Goal: Complete application form

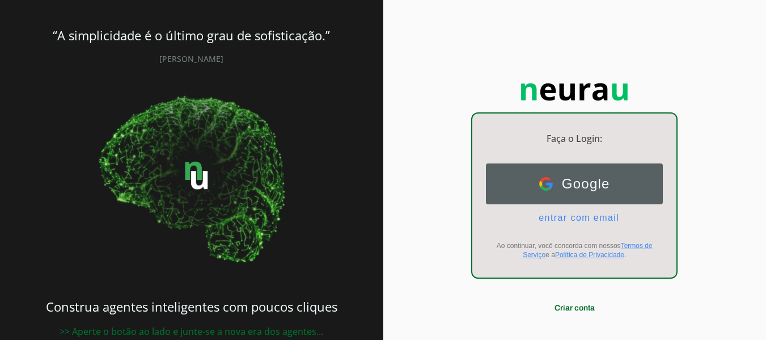
click at [579, 189] on span "Google" at bounding box center [581, 184] width 57 height 16
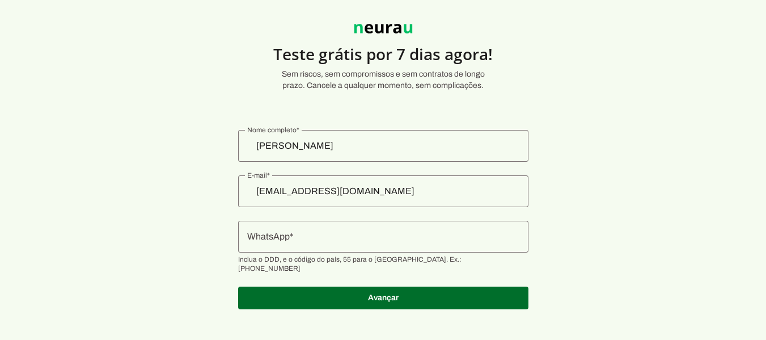
scroll to position [31, 0]
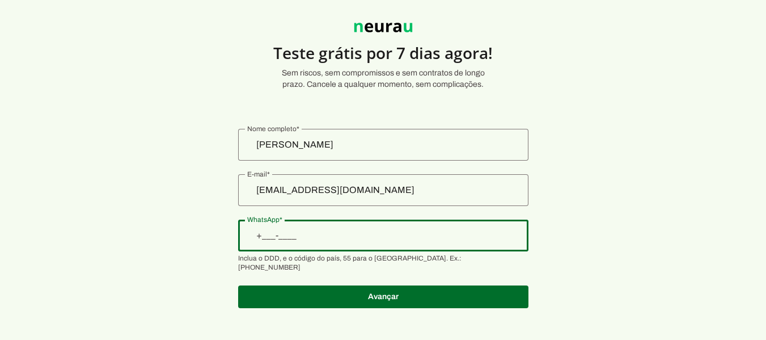
click at [299, 235] on input "WhatsApp" at bounding box center [383, 236] width 272 height 14
type input "[PHONE_NUMBER]"
type md-outlined-text-field "[PHONE_NUMBER]"
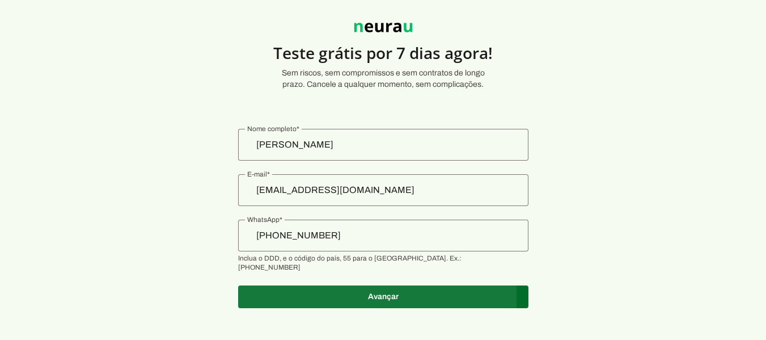
click at [380, 290] on span at bounding box center [383, 296] width 290 height 27
